Goal: Task Accomplishment & Management: Manage account settings

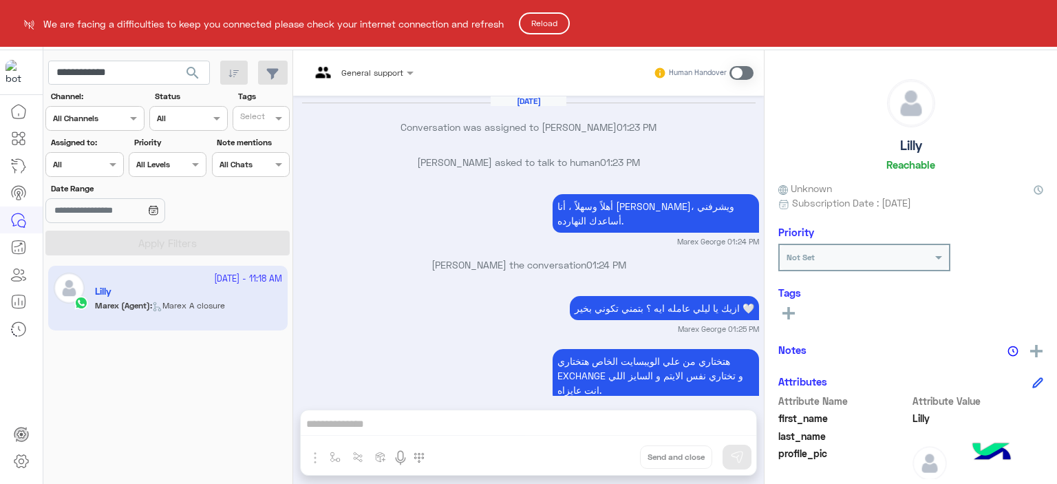
scroll to position [273, 0]
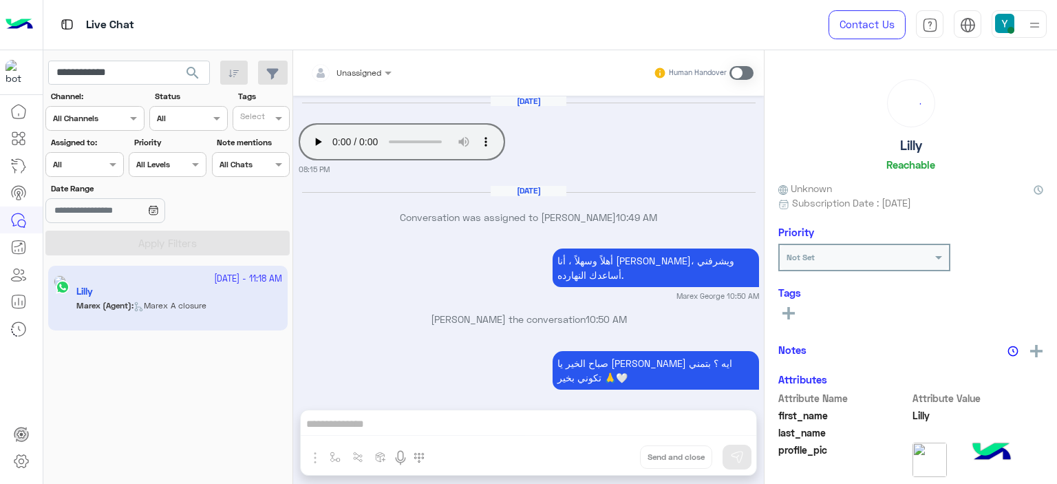
scroll to position [1148, 0]
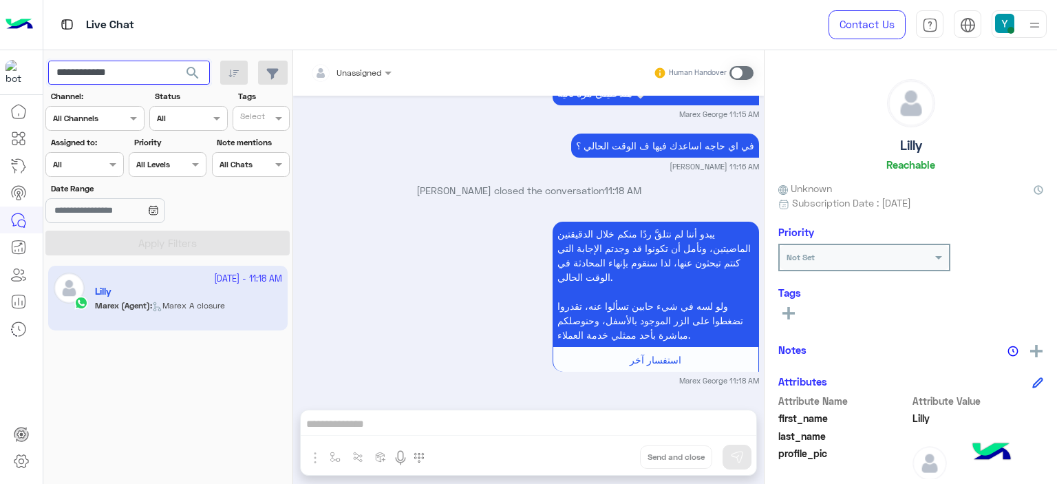
click at [97, 70] on input "**********" at bounding box center [129, 73] width 162 height 25
click at [22, 460] on icon at bounding box center [21, 461] width 17 height 17
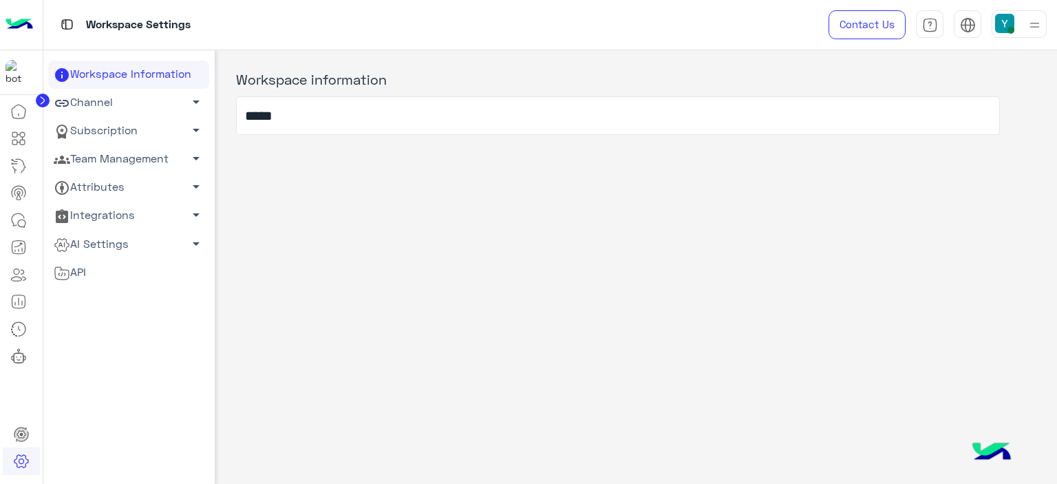
click at [195, 156] on span "arrow_drop_down" at bounding box center [196, 158] width 17 height 17
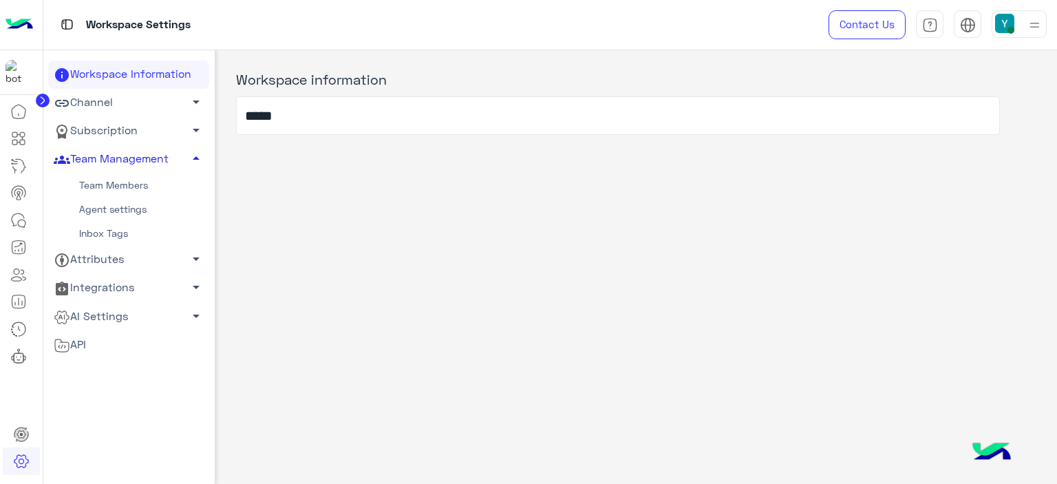
click at [156, 181] on link "Team Members" at bounding box center [128, 185] width 161 height 24
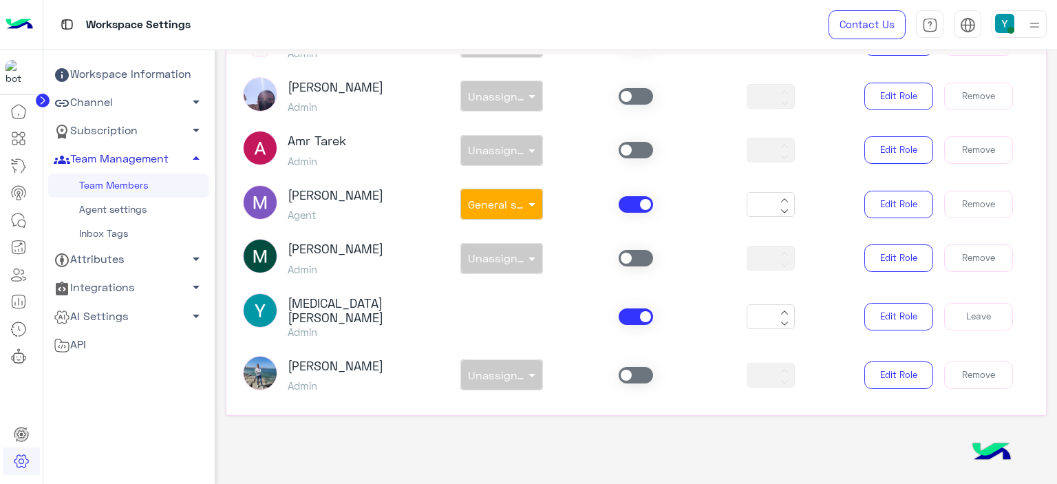
scroll to position [1078, 0]
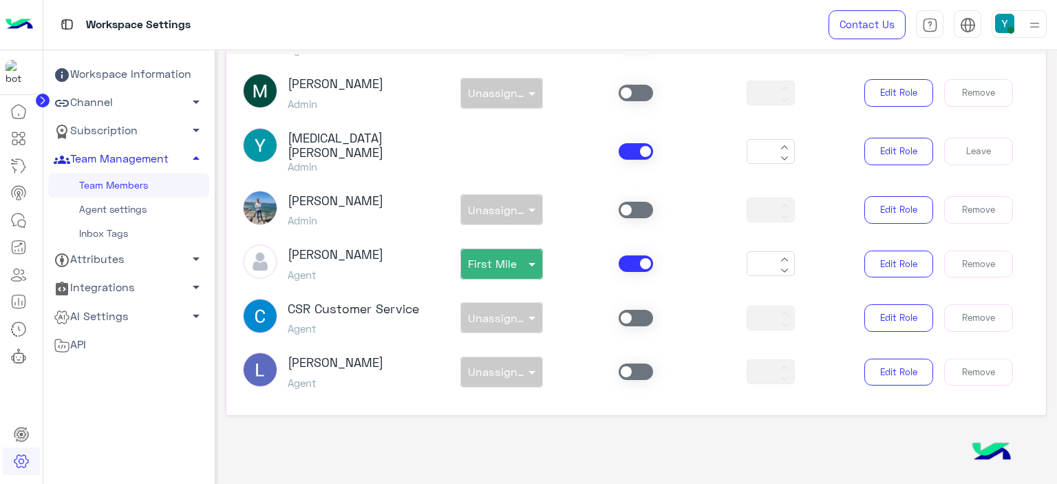
click at [526, 363] on div "non × Unassigned team" at bounding box center [501, 371] width 135 height 31
click at [624, 368] on span at bounding box center [636, 371] width 34 height 17
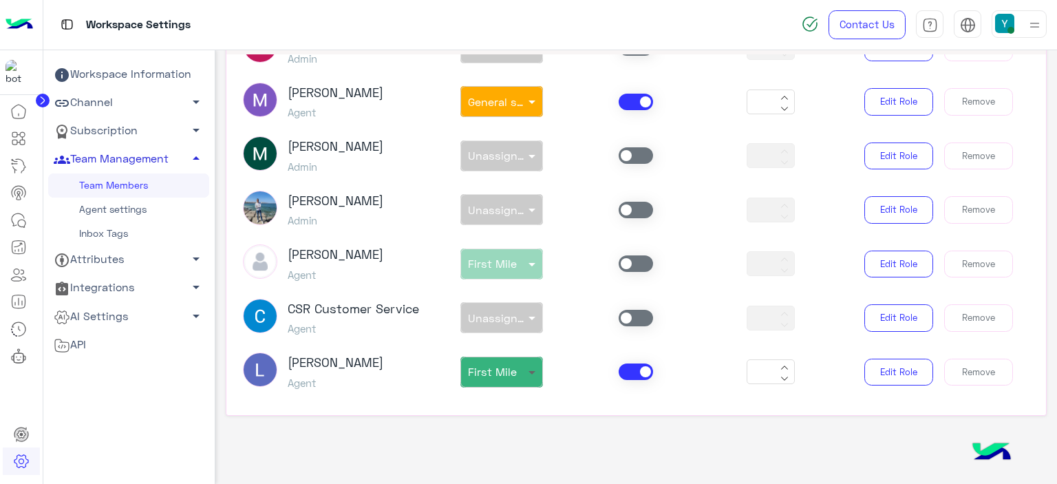
click at [532, 365] on span at bounding box center [533, 372] width 17 height 14
click at [579, 377] on div "Loujy Haitham Agent non × First Mile Unassigned team Last mile General support …" at bounding box center [637, 371] width 808 height 39
click at [944, 255] on button "Remove" at bounding box center [978, 264] width 69 height 28
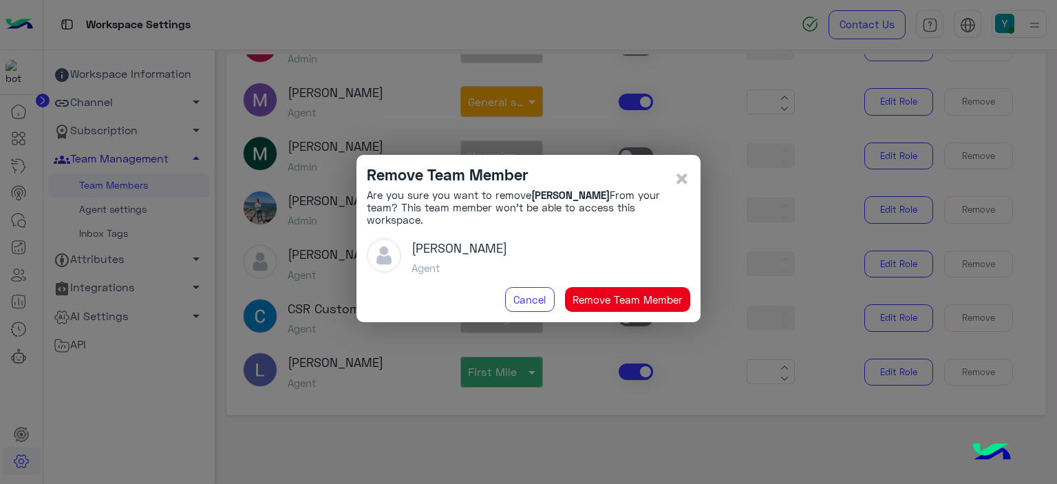
click at [597, 294] on button "Remove Team Member" at bounding box center [628, 299] width 126 height 25
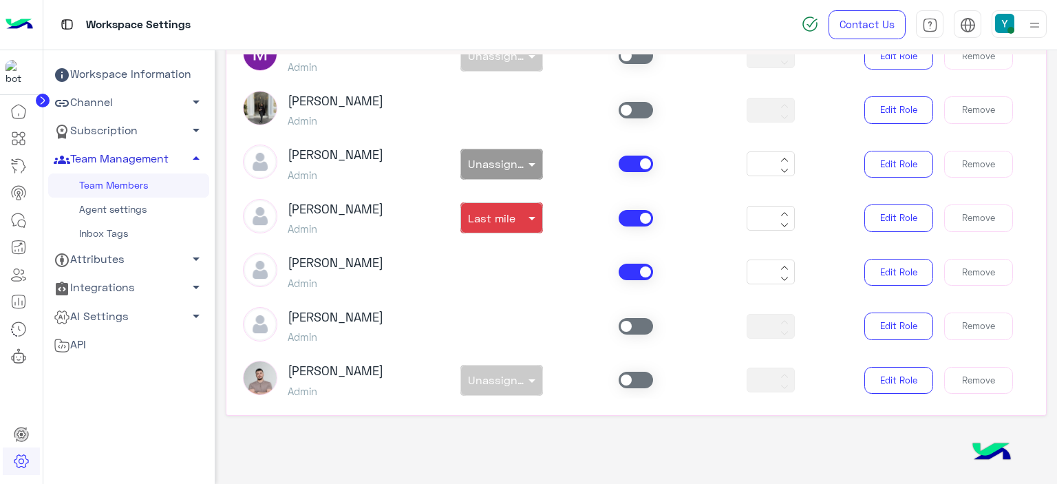
scroll to position [203, 0]
